Goal: Use online tool/utility: Utilize a website feature to perform a specific function

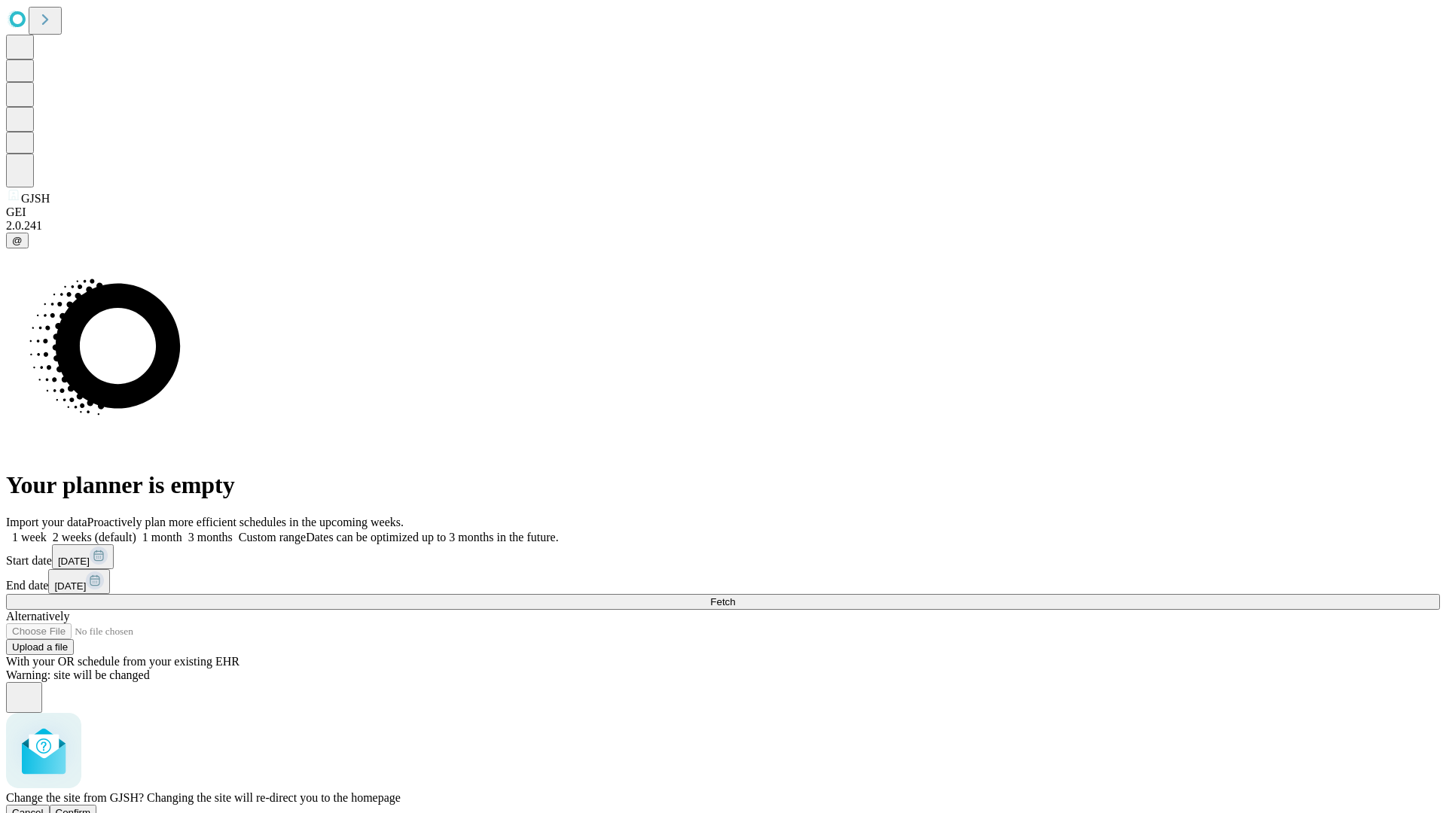
click at [91, 807] on span "Confirm" at bounding box center [73, 812] width 35 height 11
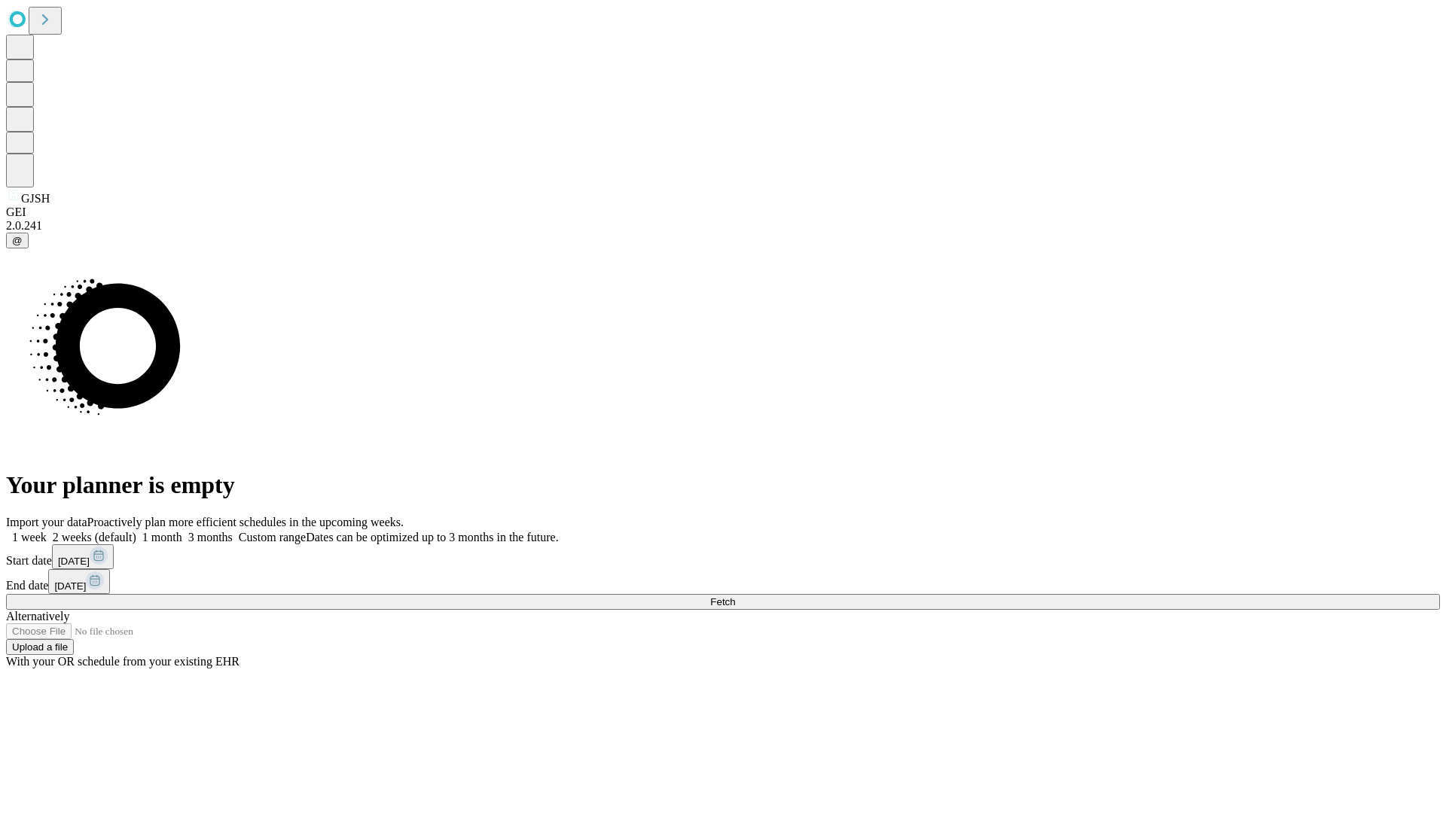
click at [47, 531] on label "1 week" at bounding box center [26, 537] width 41 height 13
click at [735, 596] on span "Fetch" at bounding box center [722, 601] width 25 height 11
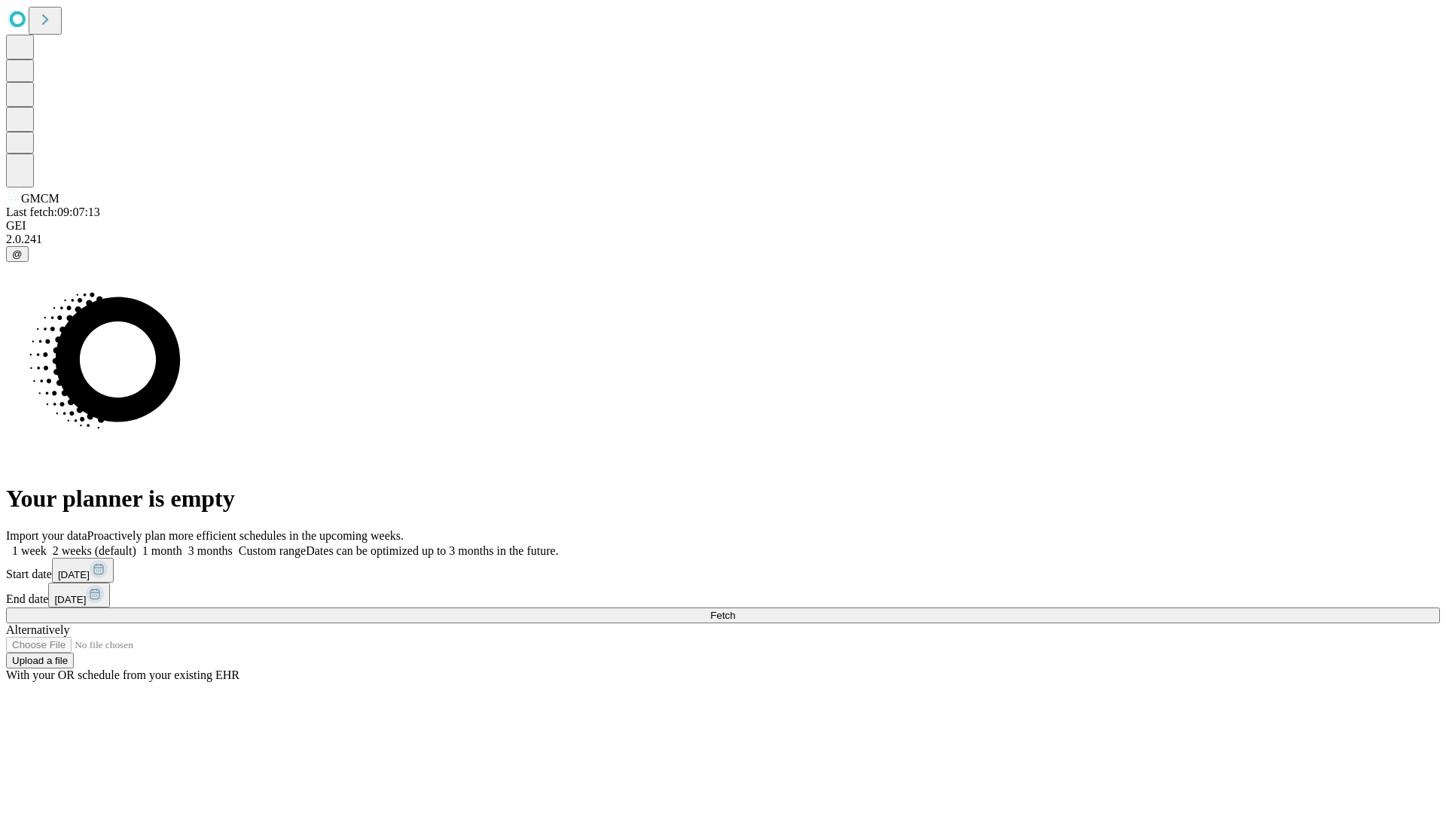
click at [47, 544] on label "1 week" at bounding box center [26, 550] width 41 height 13
click at [735, 610] on span "Fetch" at bounding box center [722, 615] width 25 height 11
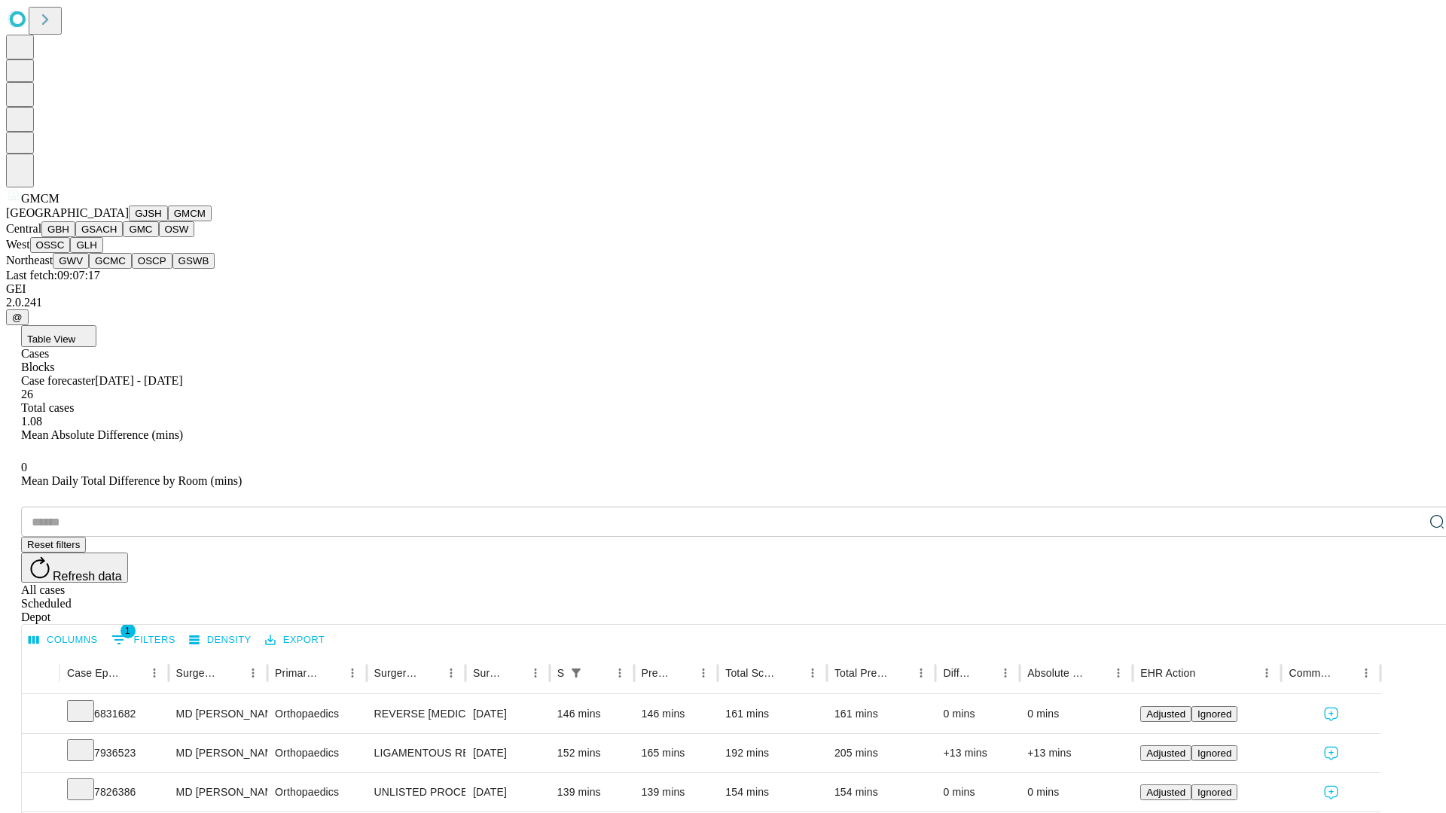
click at [75, 237] on button "GBH" at bounding box center [58, 229] width 34 height 16
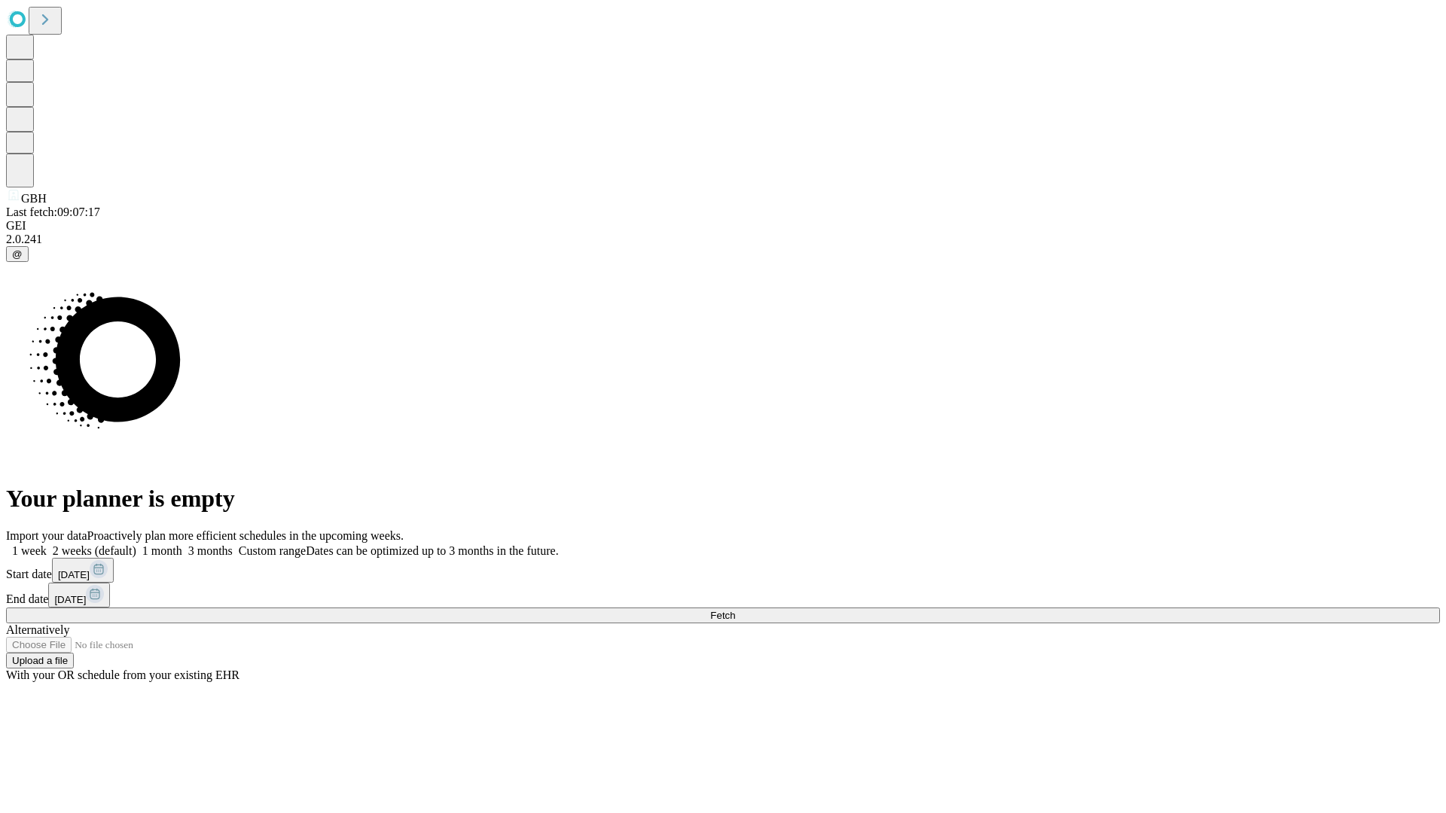
click at [47, 544] on label "1 week" at bounding box center [26, 550] width 41 height 13
click at [735, 610] on span "Fetch" at bounding box center [722, 615] width 25 height 11
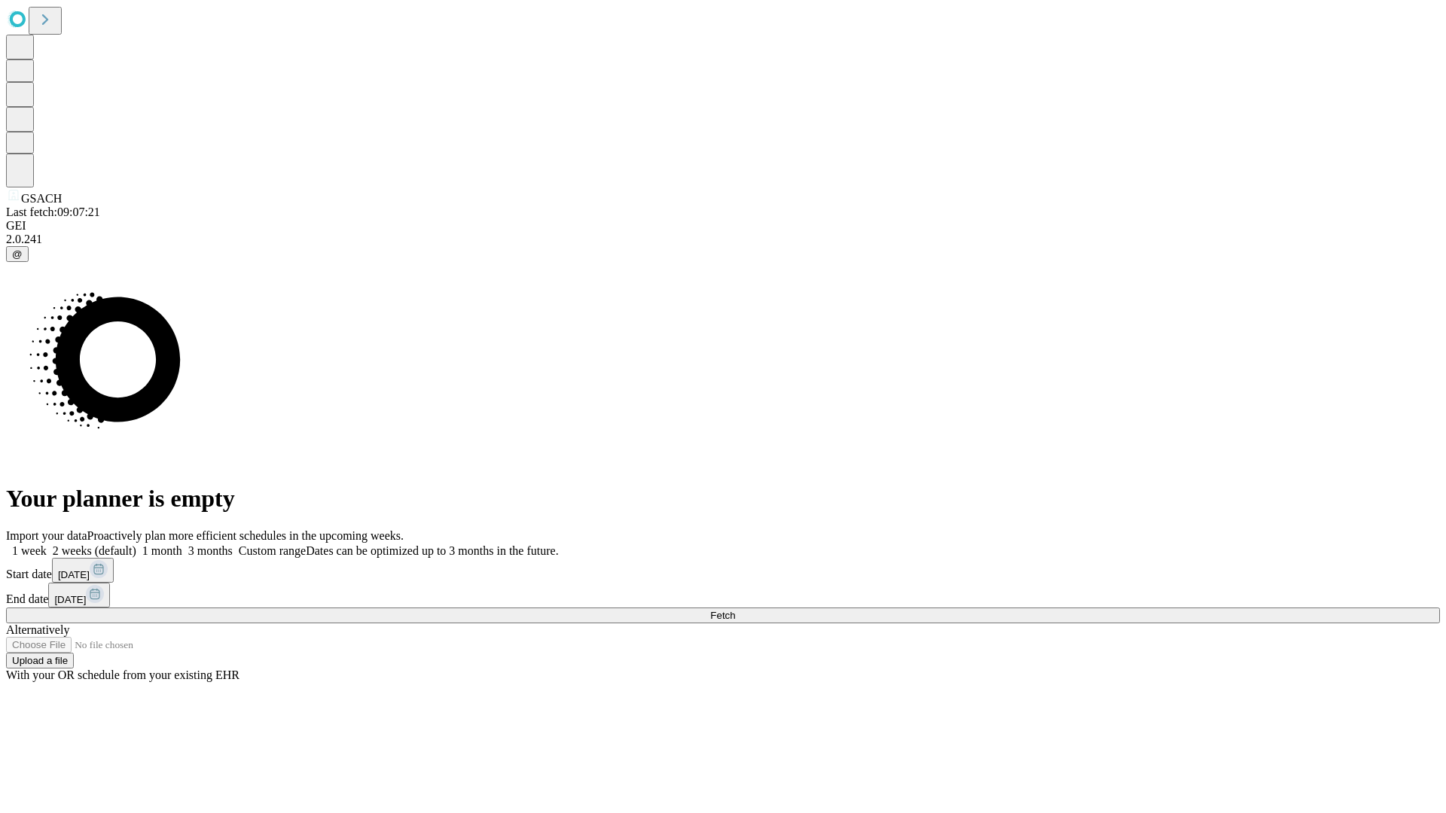
click at [47, 544] on label "1 week" at bounding box center [26, 550] width 41 height 13
click at [735, 610] on span "Fetch" at bounding box center [722, 615] width 25 height 11
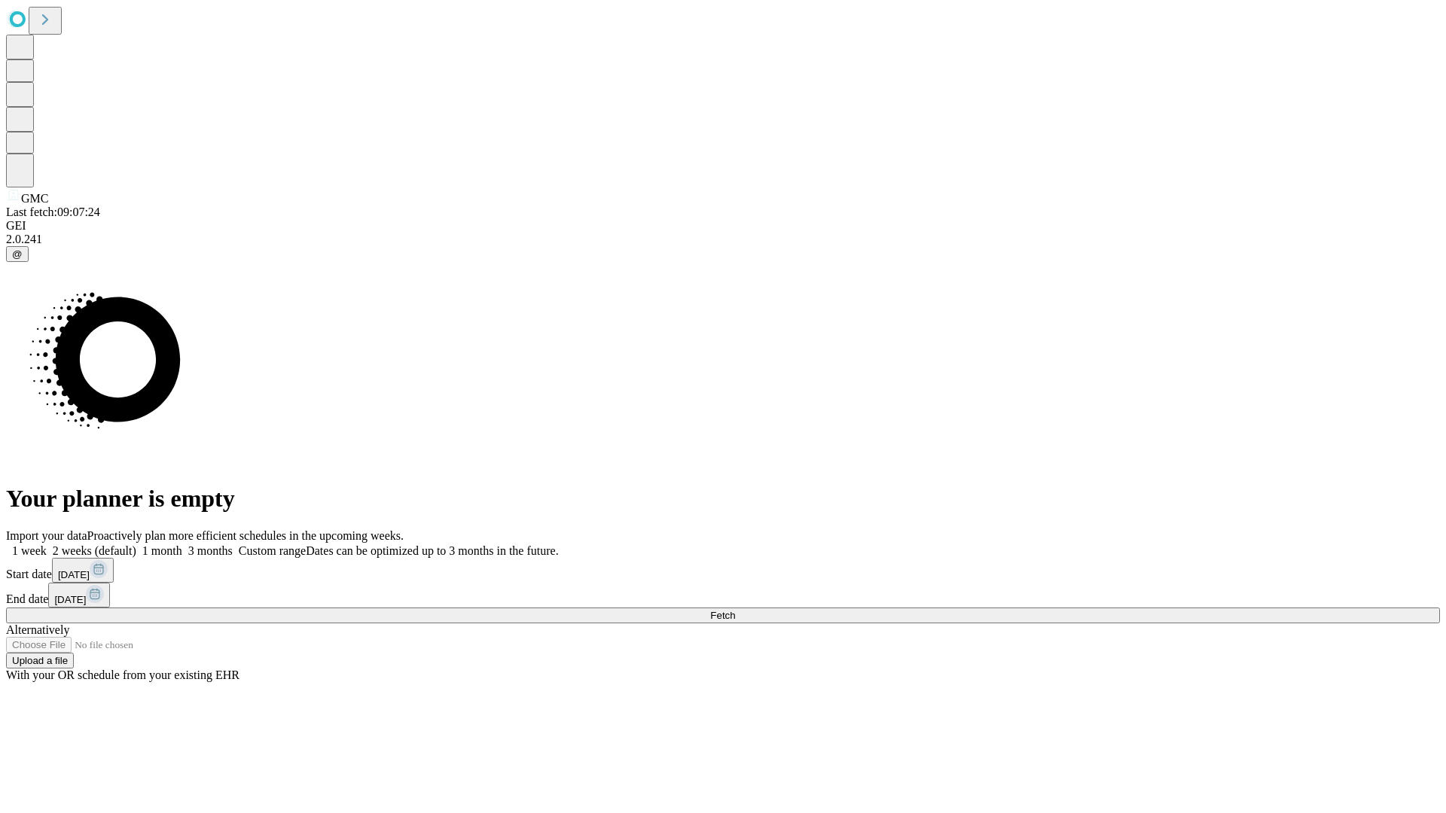
click at [47, 544] on label "1 week" at bounding box center [26, 550] width 41 height 13
click at [735, 610] on span "Fetch" at bounding box center [722, 615] width 25 height 11
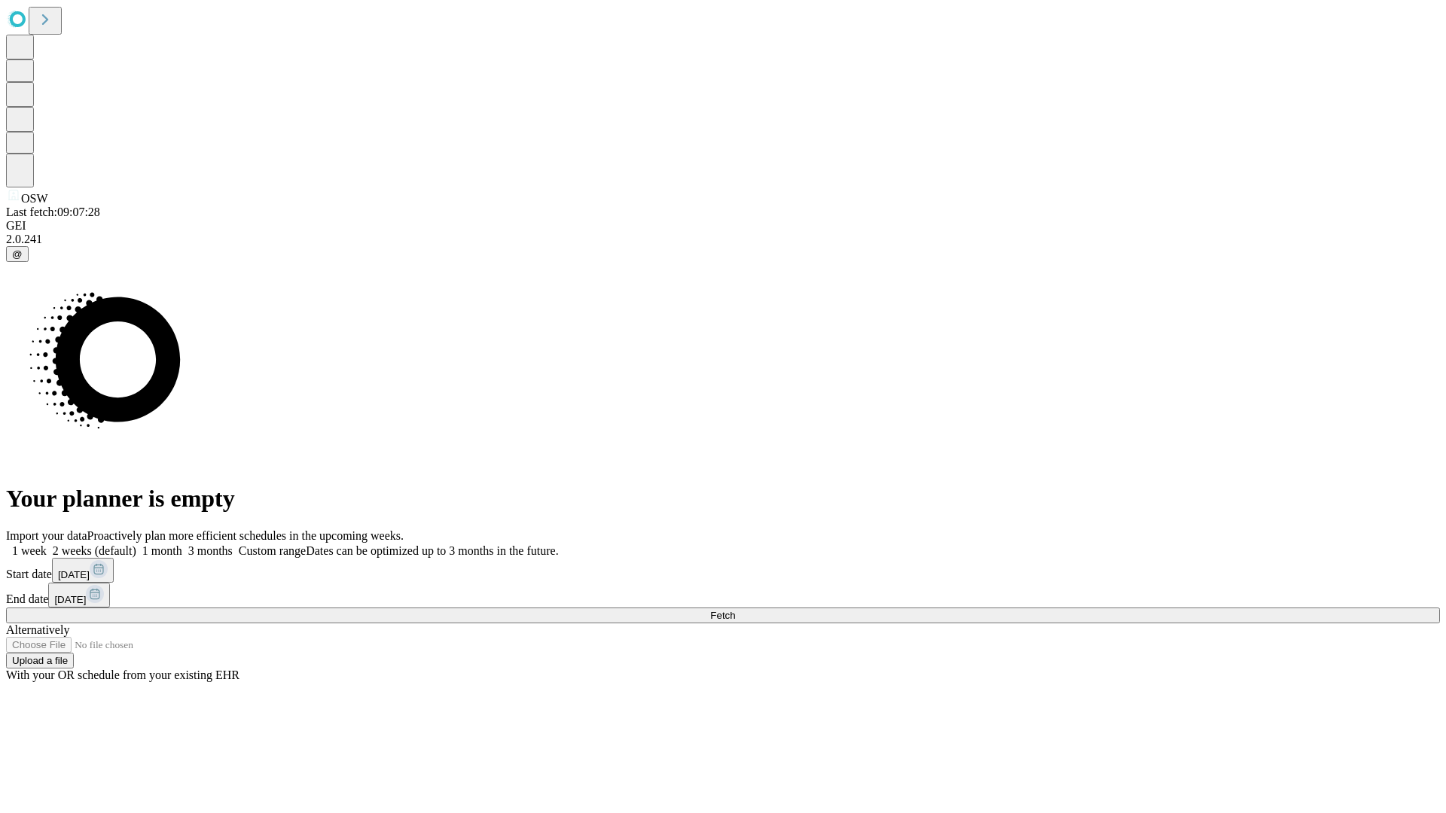
click at [47, 544] on label "1 week" at bounding box center [26, 550] width 41 height 13
click at [735, 610] on span "Fetch" at bounding box center [722, 615] width 25 height 11
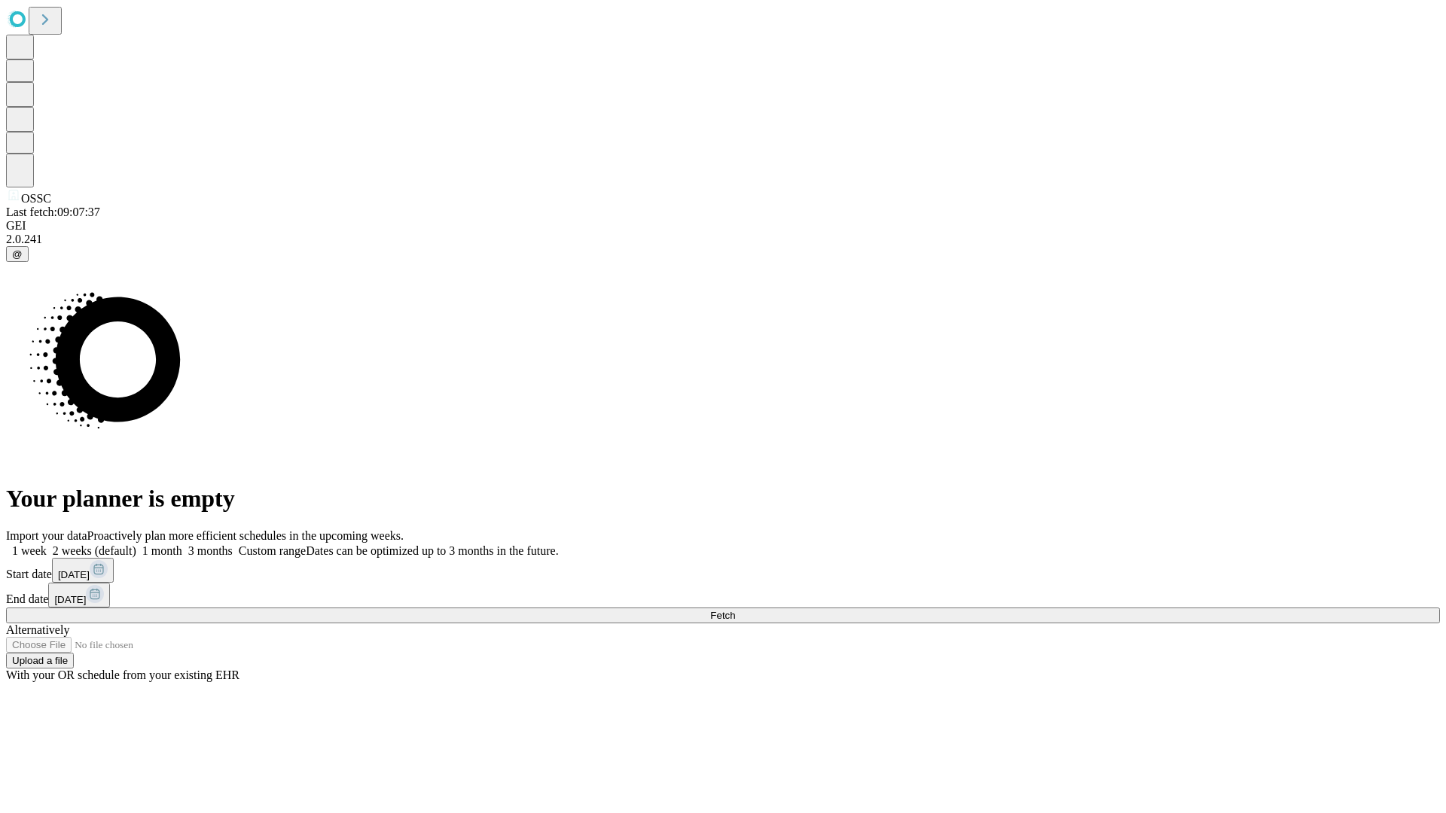
click at [47, 544] on label "1 week" at bounding box center [26, 550] width 41 height 13
click at [735, 610] on span "Fetch" at bounding box center [722, 615] width 25 height 11
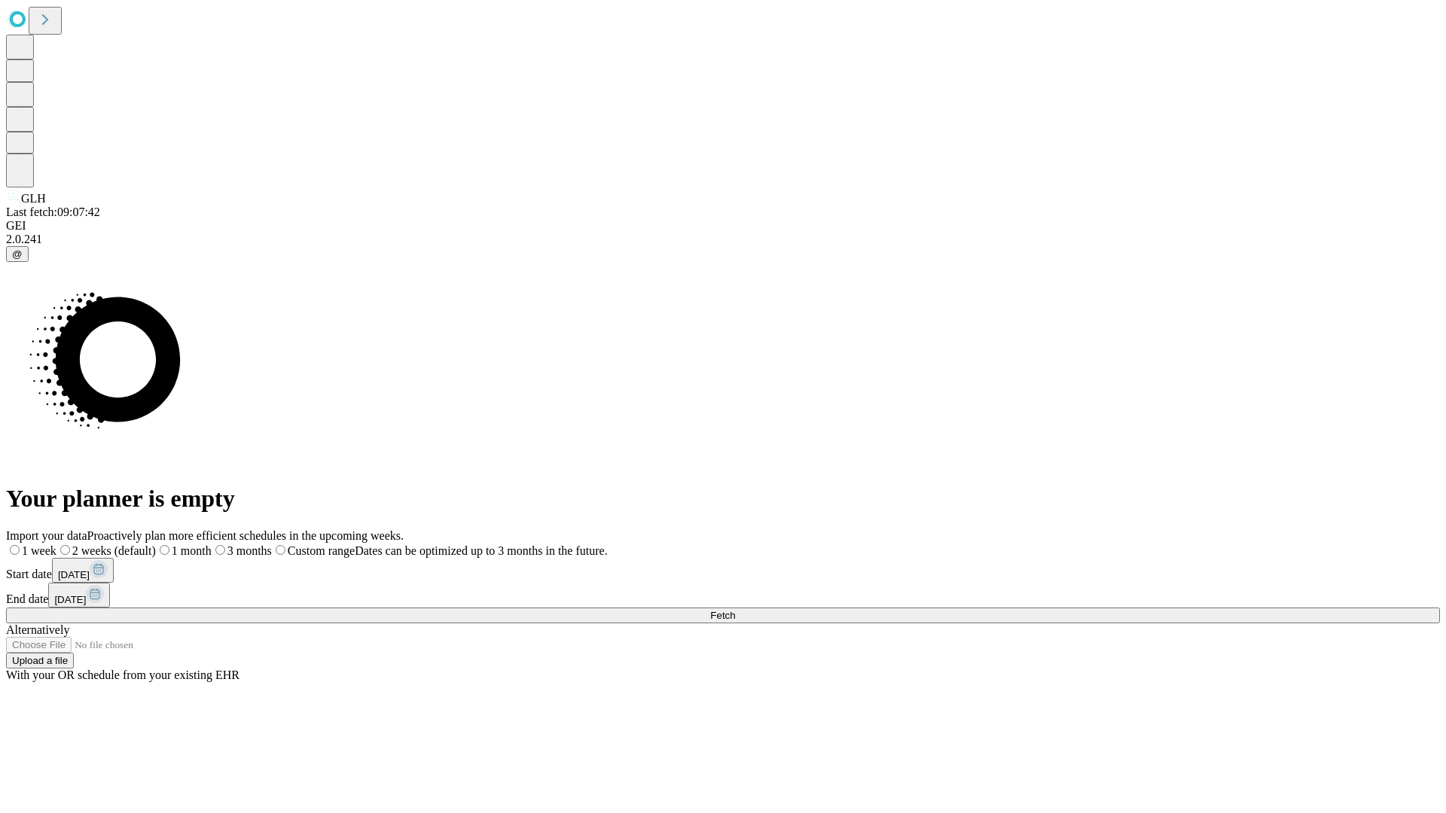
click at [56, 544] on label "1 week" at bounding box center [31, 550] width 50 height 13
click at [735, 610] on span "Fetch" at bounding box center [722, 615] width 25 height 11
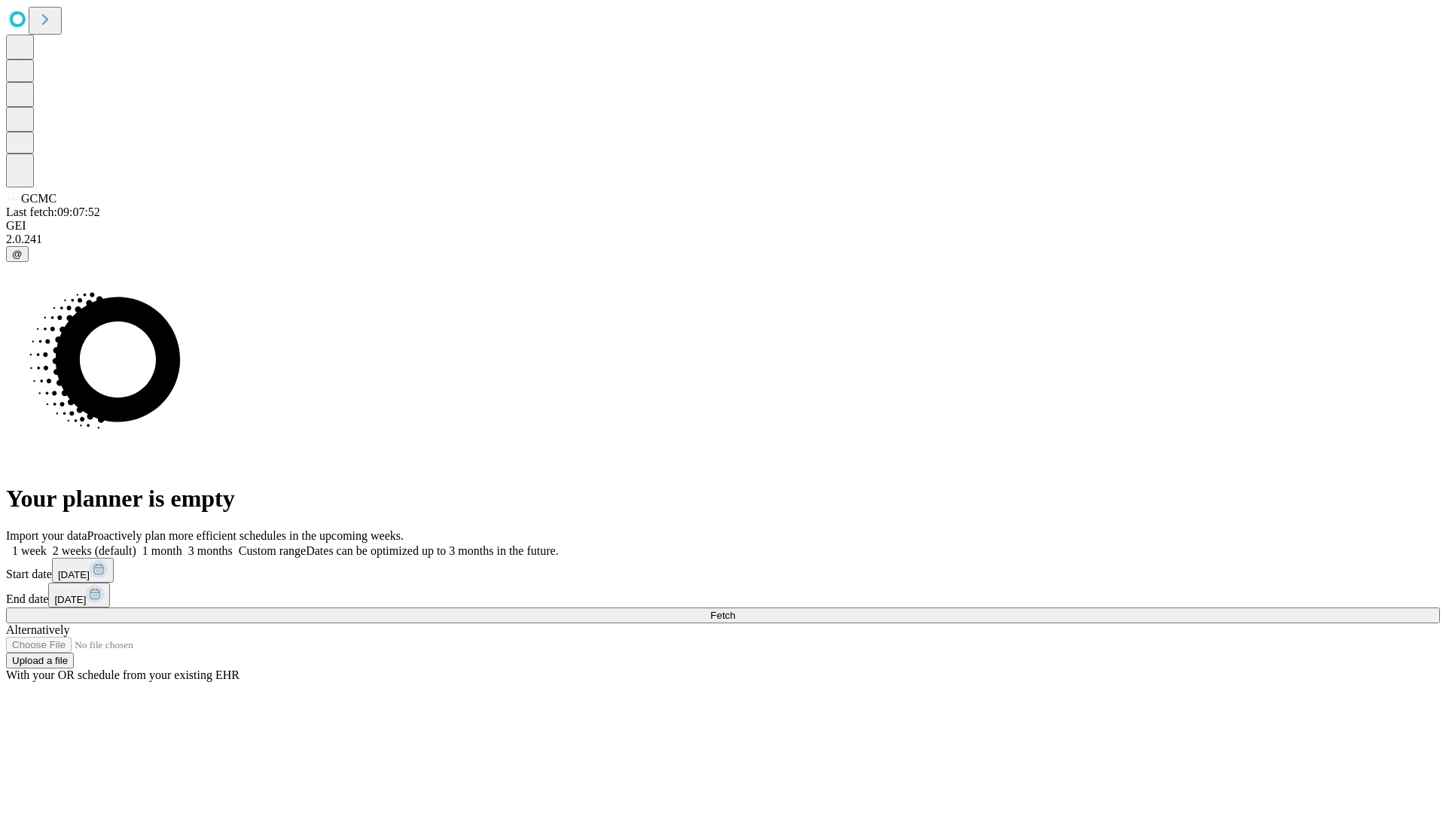
click at [47, 544] on label "1 week" at bounding box center [26, 550] width 41 height 13
click at [735, 610] on span "Fetch" at bounding box center [722, 615] width 25 height 11
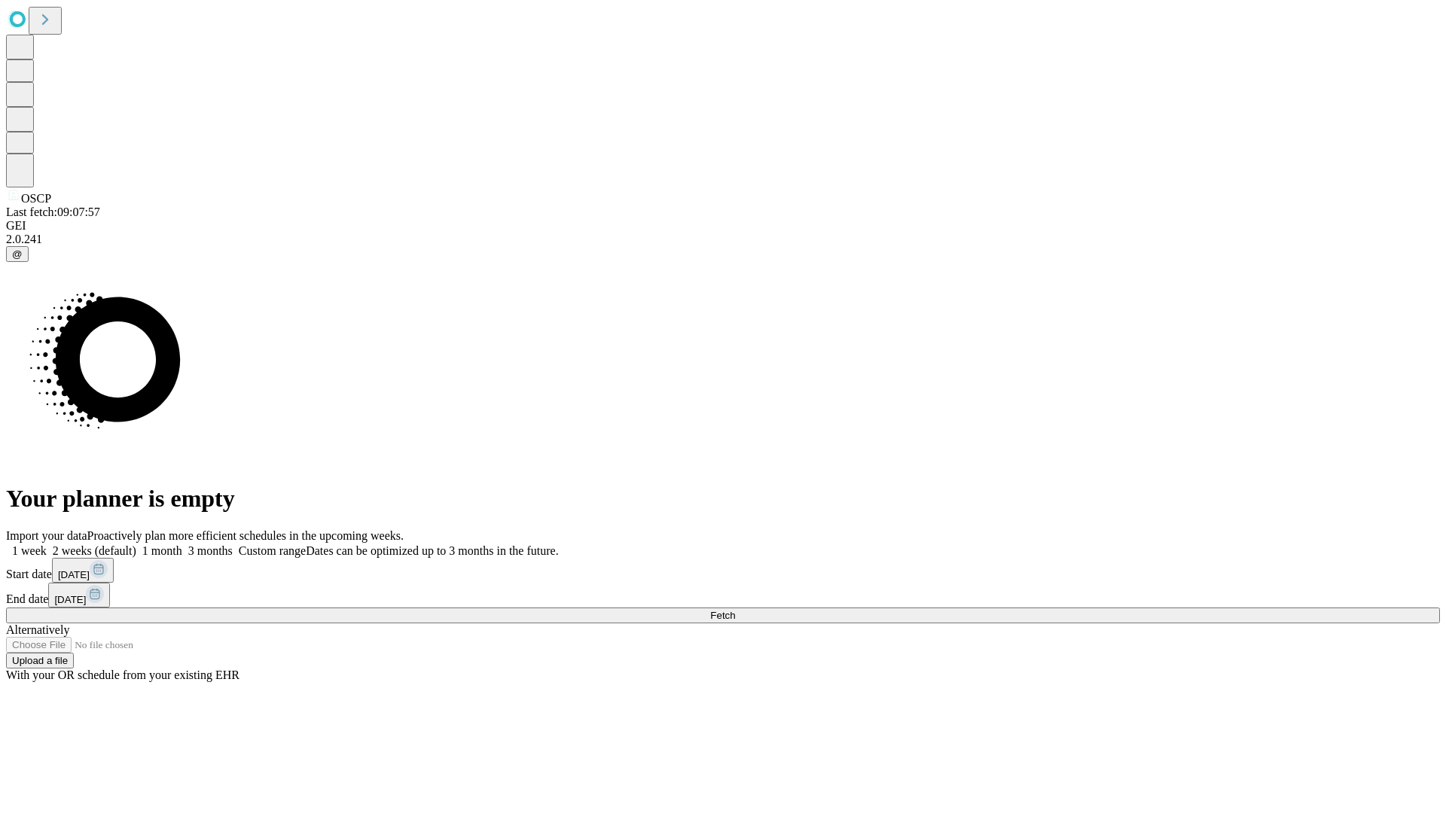
click at [47, 544] on label "1 week" at bounding box center [26, 550] width 41 height 13
click at [735, 610] on span "Fetch" at bounding box center [722, 615] width 25 height 11
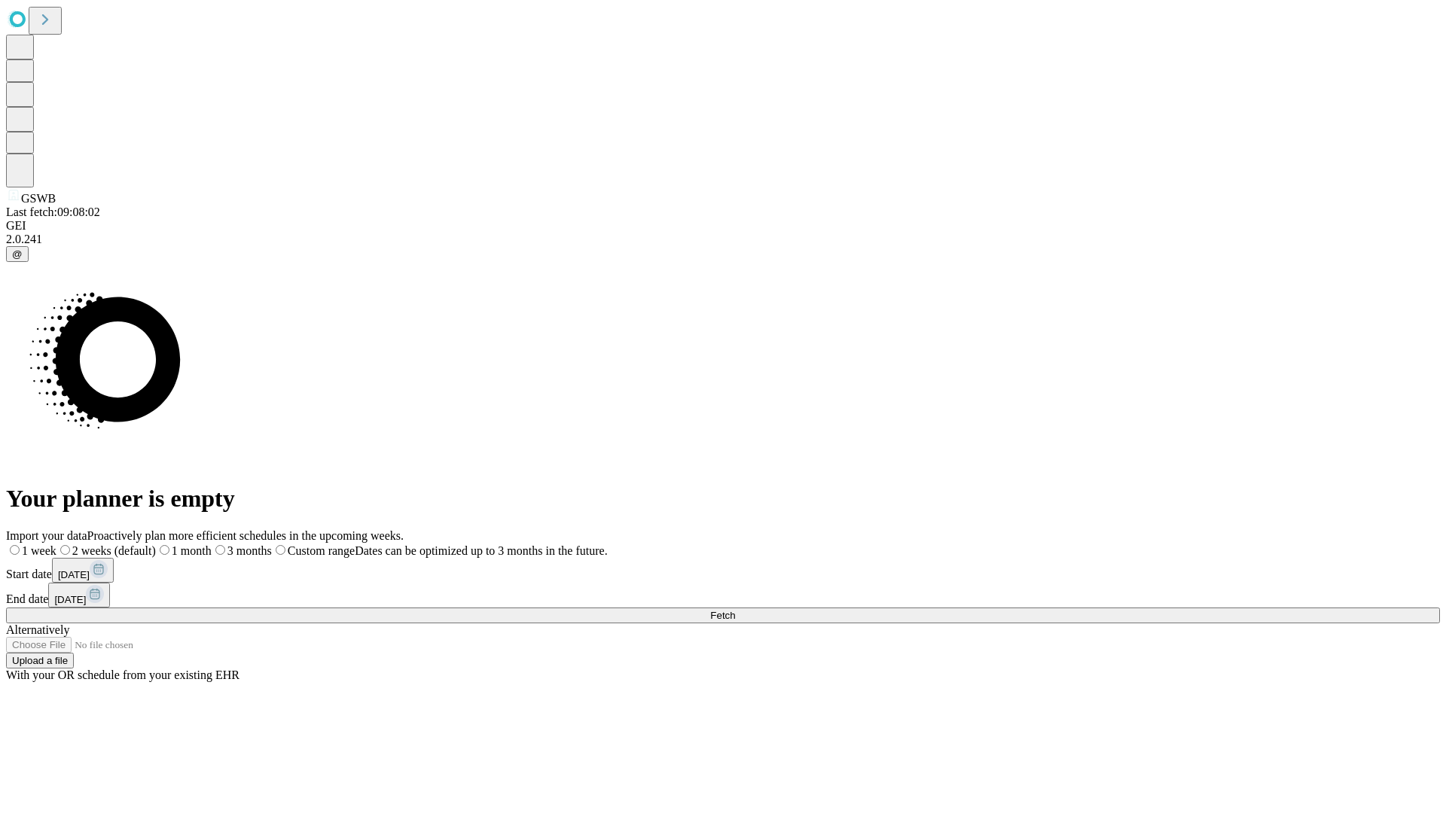
click at [56, 544] on label "1 week" at bounding box center [31, 550] width 50 height 13
click at [735, 610] on span "Fetch" at bounding box center [722, 615] width 25 height 11
